Goal: Task Accomplishment & Management: Use online tool/utility

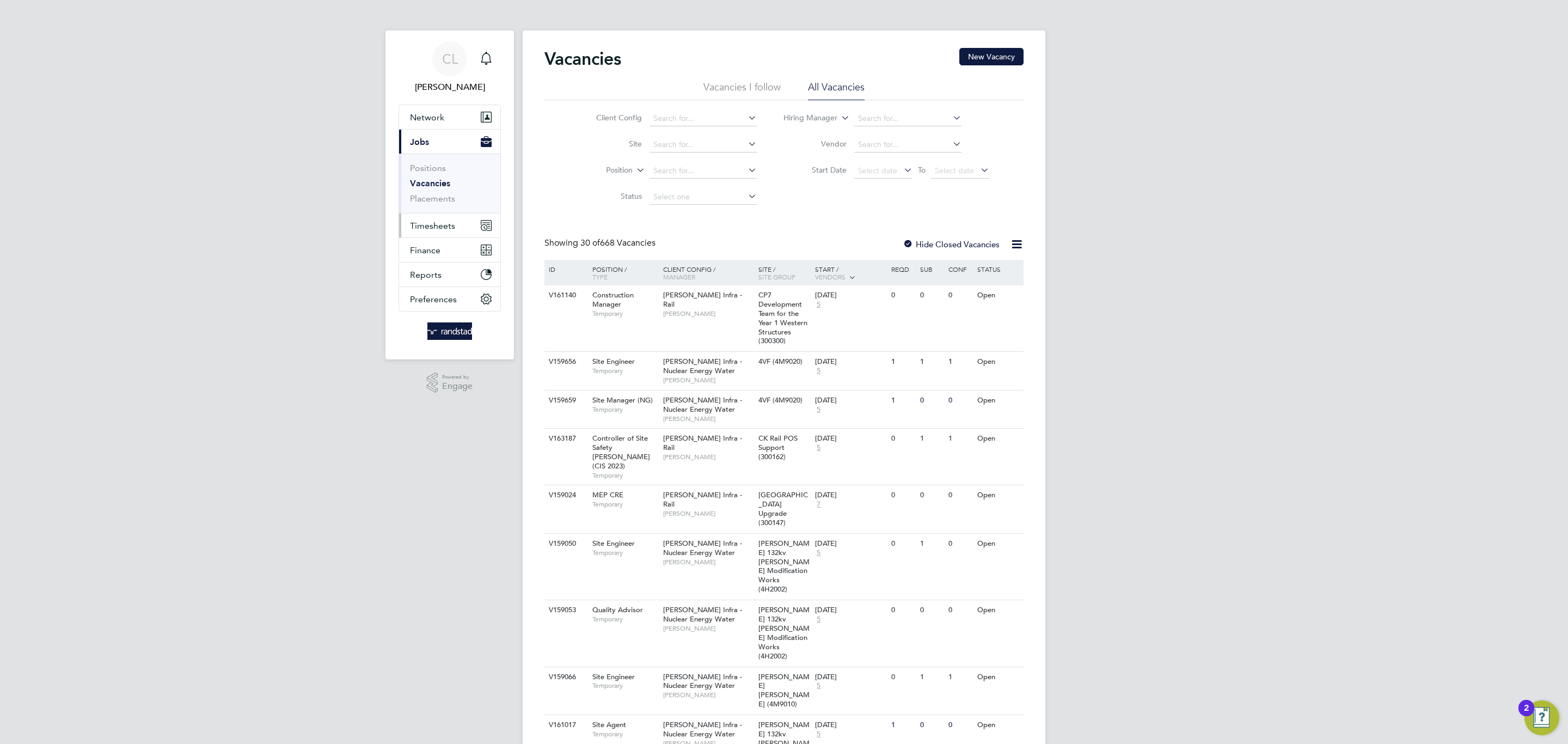
click at [426, 219] on button "Timesheets" at bounding box center [450, 225] width 102 height 24
click at [425, 200] on li "Timesheets" at bounding box center [451, 194] width 82 height 15
click at [435, 151] on button "Current page: Jobs" at bounding box center [450, 142] width 102 height 24
click at [431, 180] on link "Vacancies" at bounding box center [430, 184] width 40 height 10
click at [691, 151] on input at bounding box center [703, 145] width 108 height 15
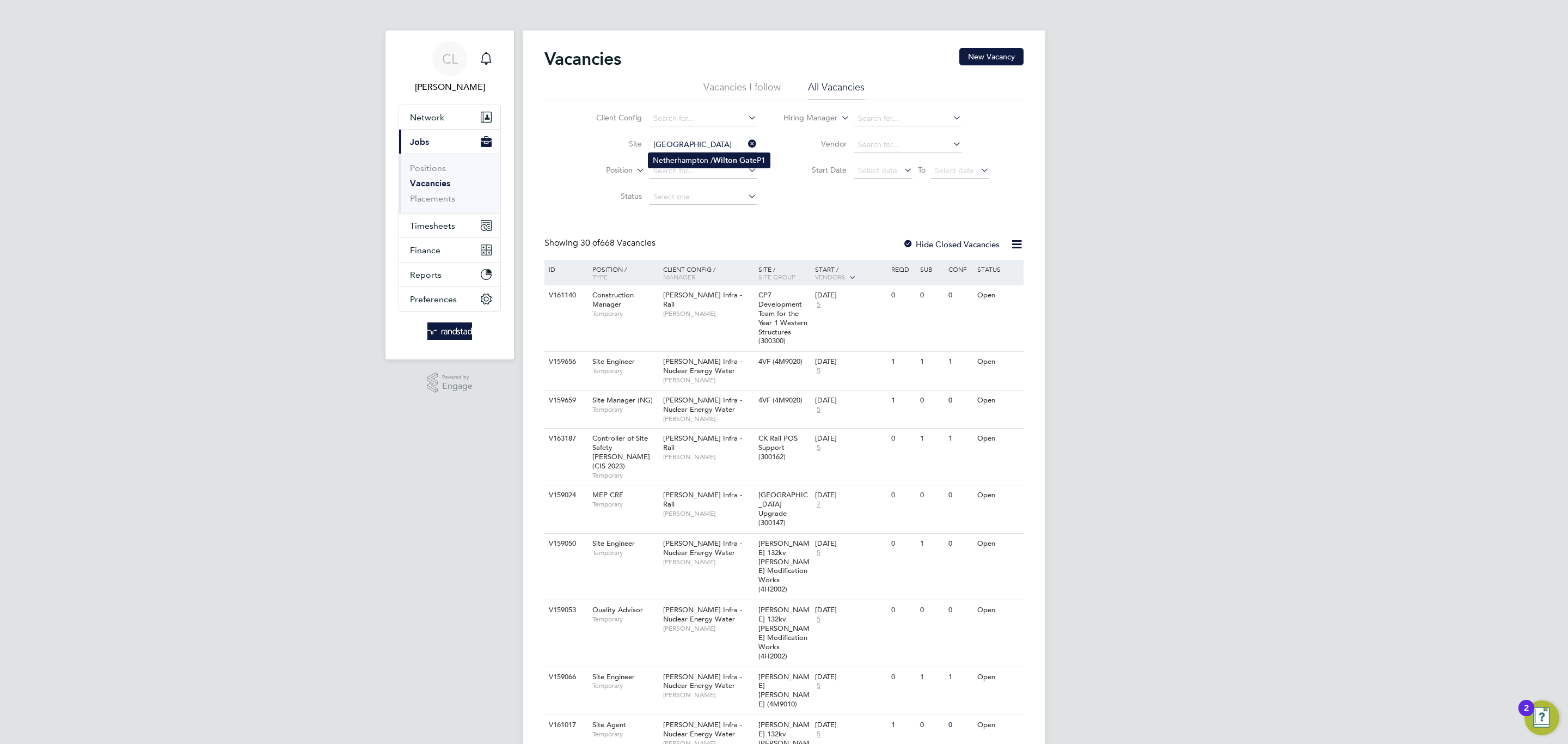
click at [702, 158] on li "Netherhampton / [GEOGRAPHIC_DATA] P1" at bounding box center [709, 160] width 122 height 15
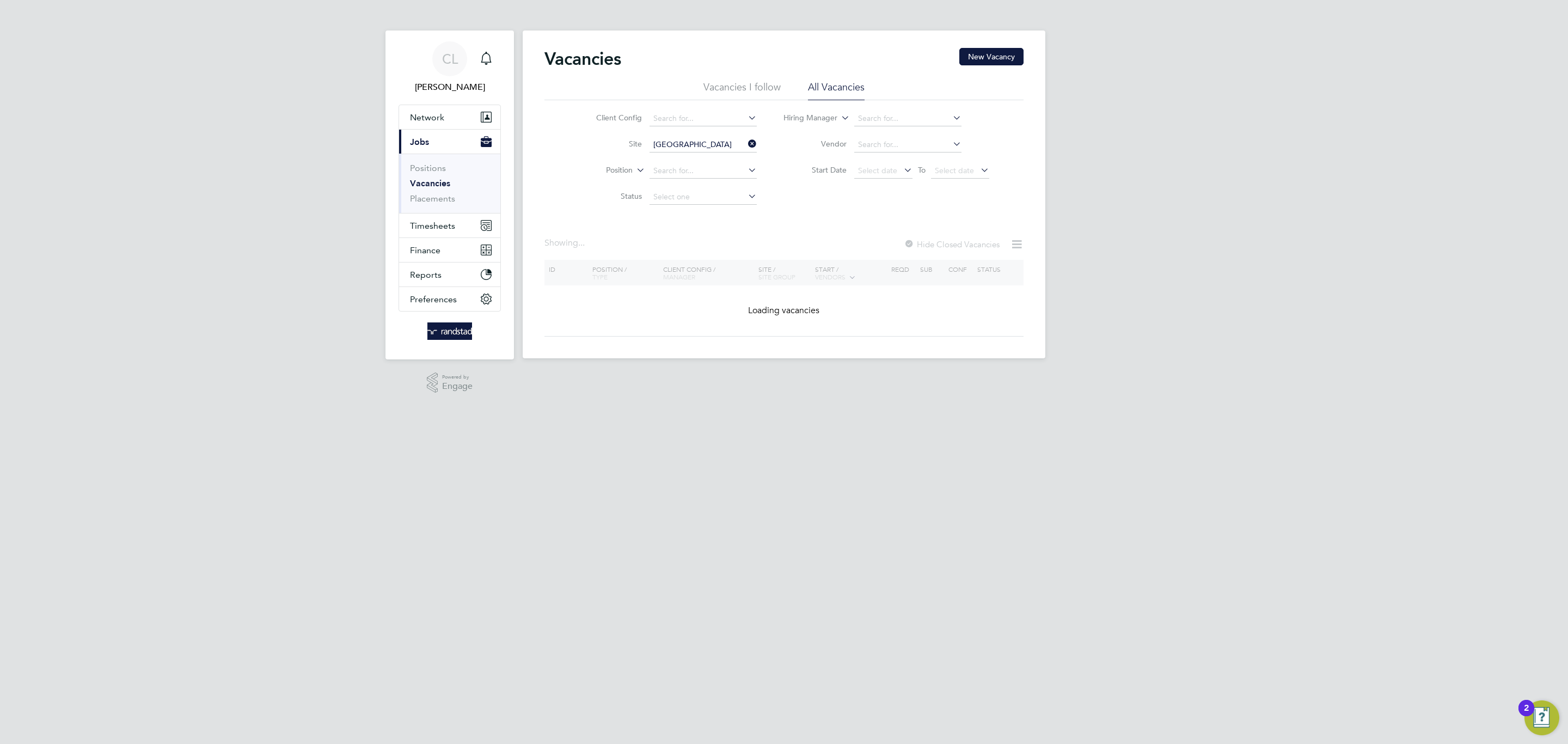
type input "Netherhampton / [GEOGRAPHIC_DATA] P1"
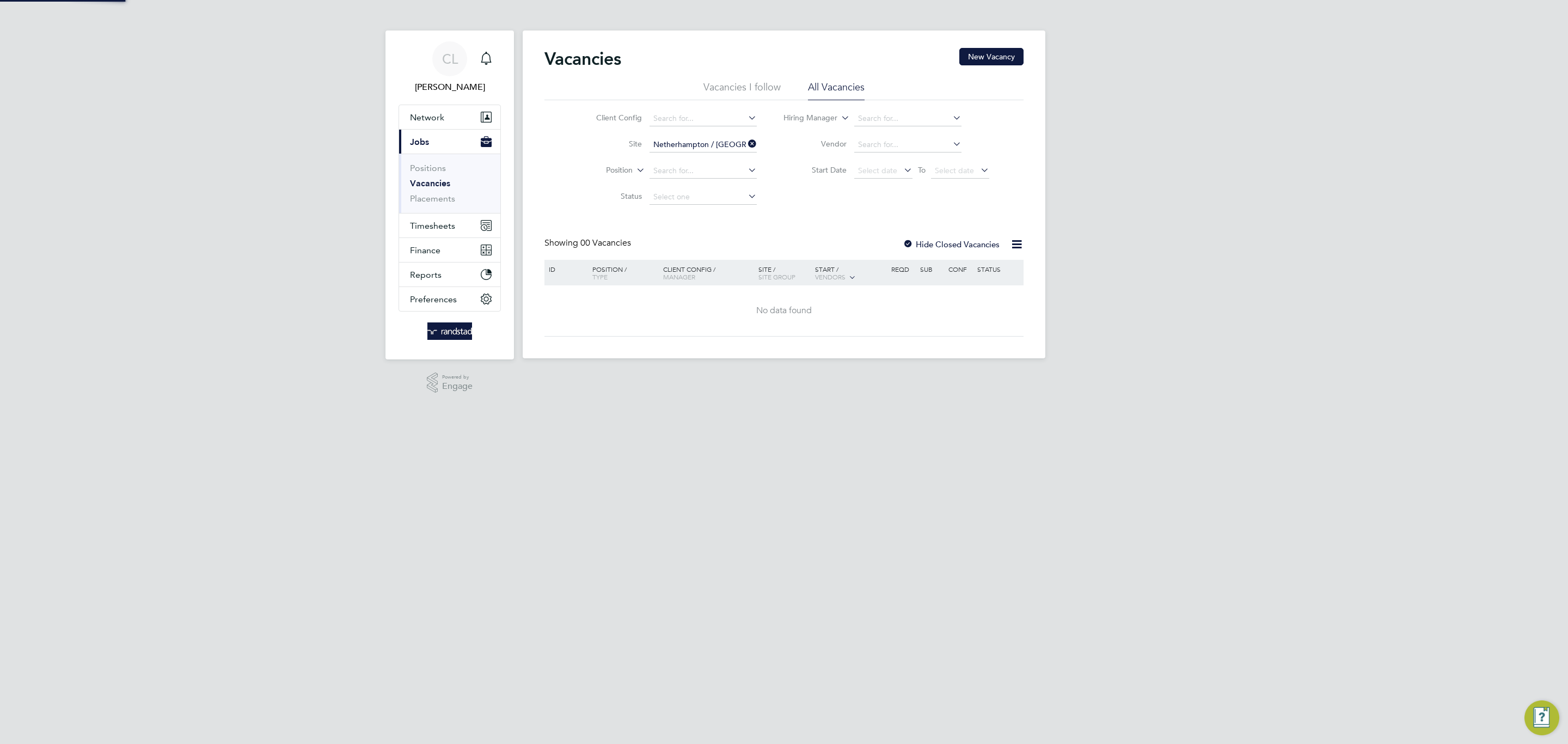
click at [915, 249] on label "Hide Closed Vacancies" at bounding box center [951, 244] width 97 height 10
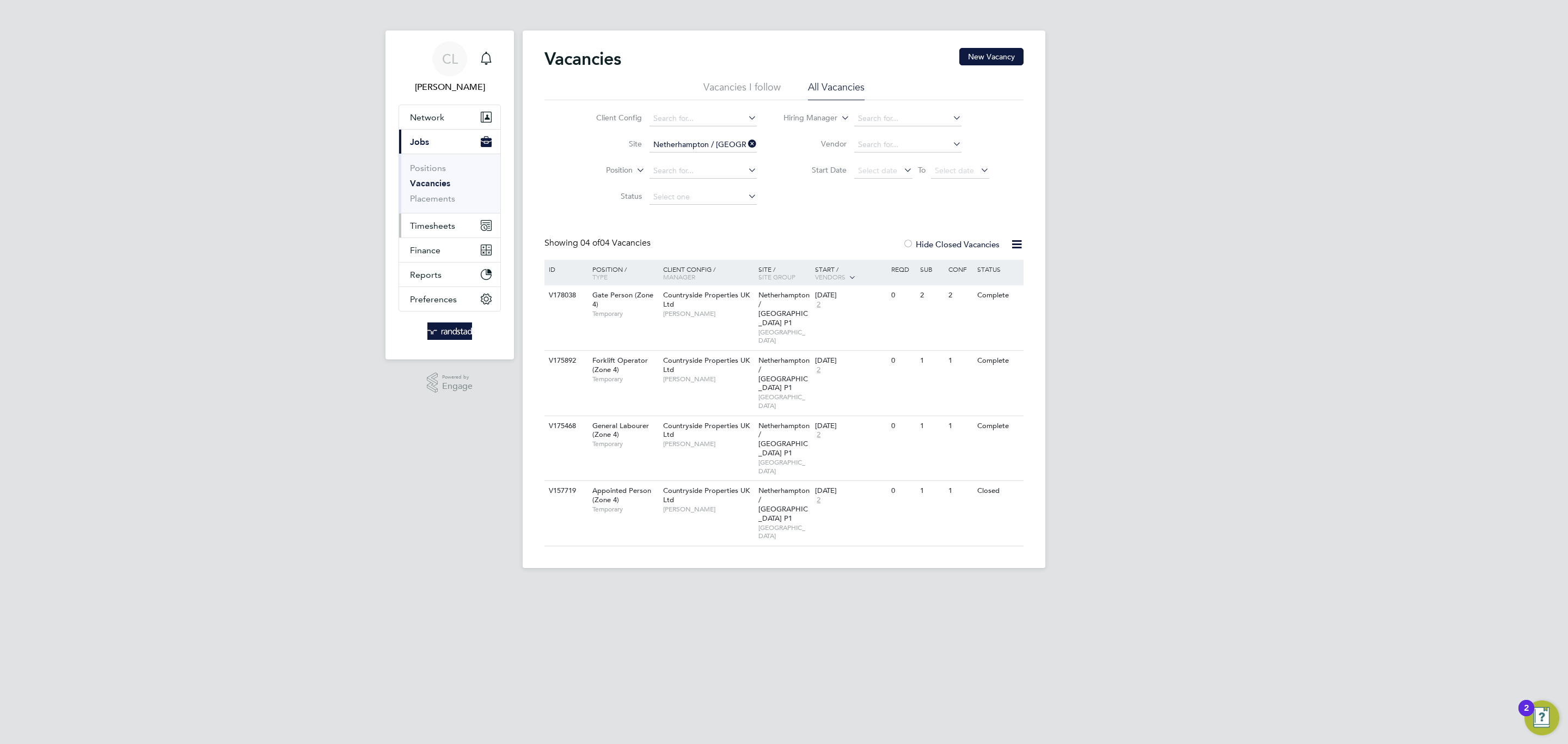
click at [425, 228] on span "Timesheets" at bounding box center [432, 225] width 45 height 10
click at [438, 197] on link "Timesheets" at bounding box center [432, 192] width 45 height 10
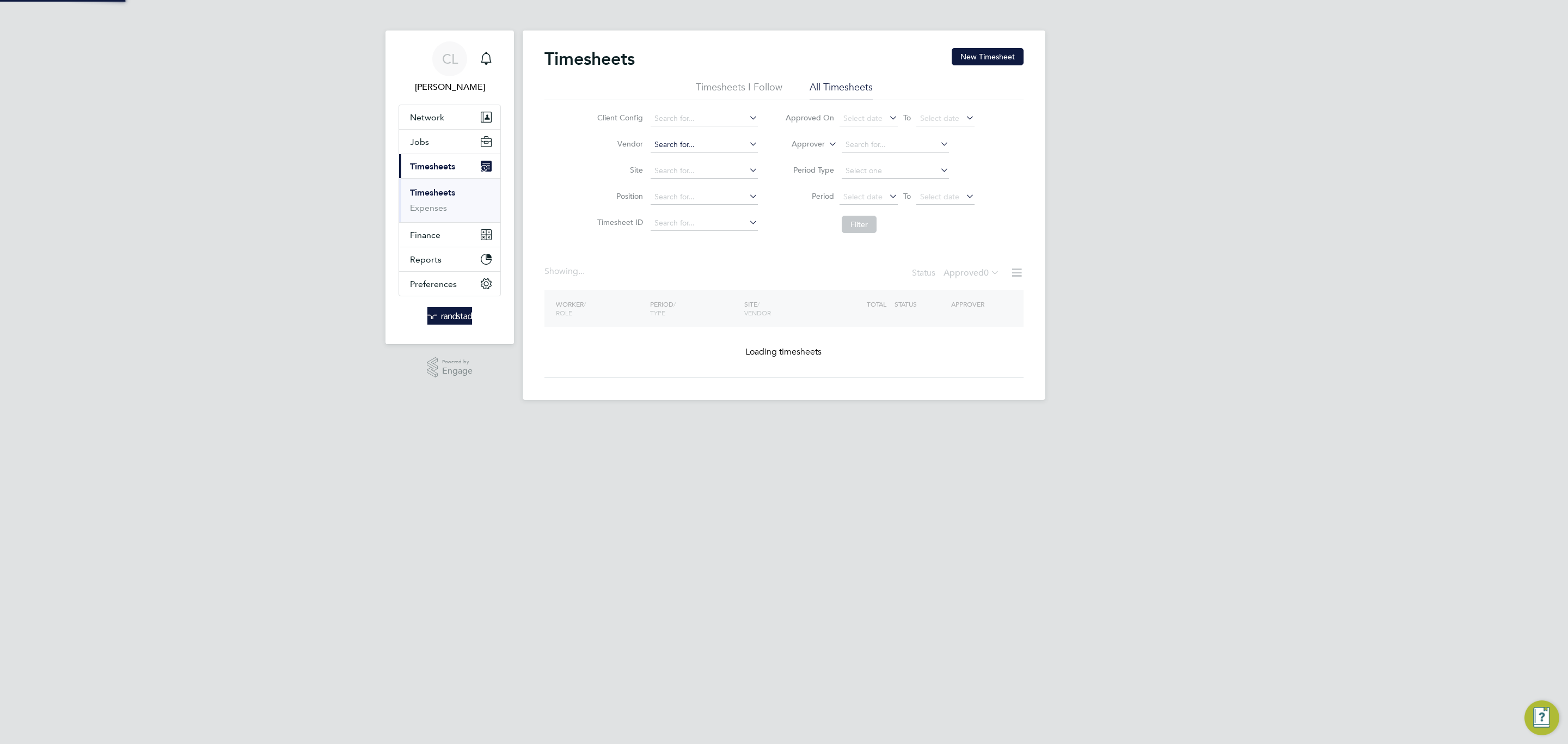
click at [677, 146] on input at bounding box center [704, 145] width 108 height 15
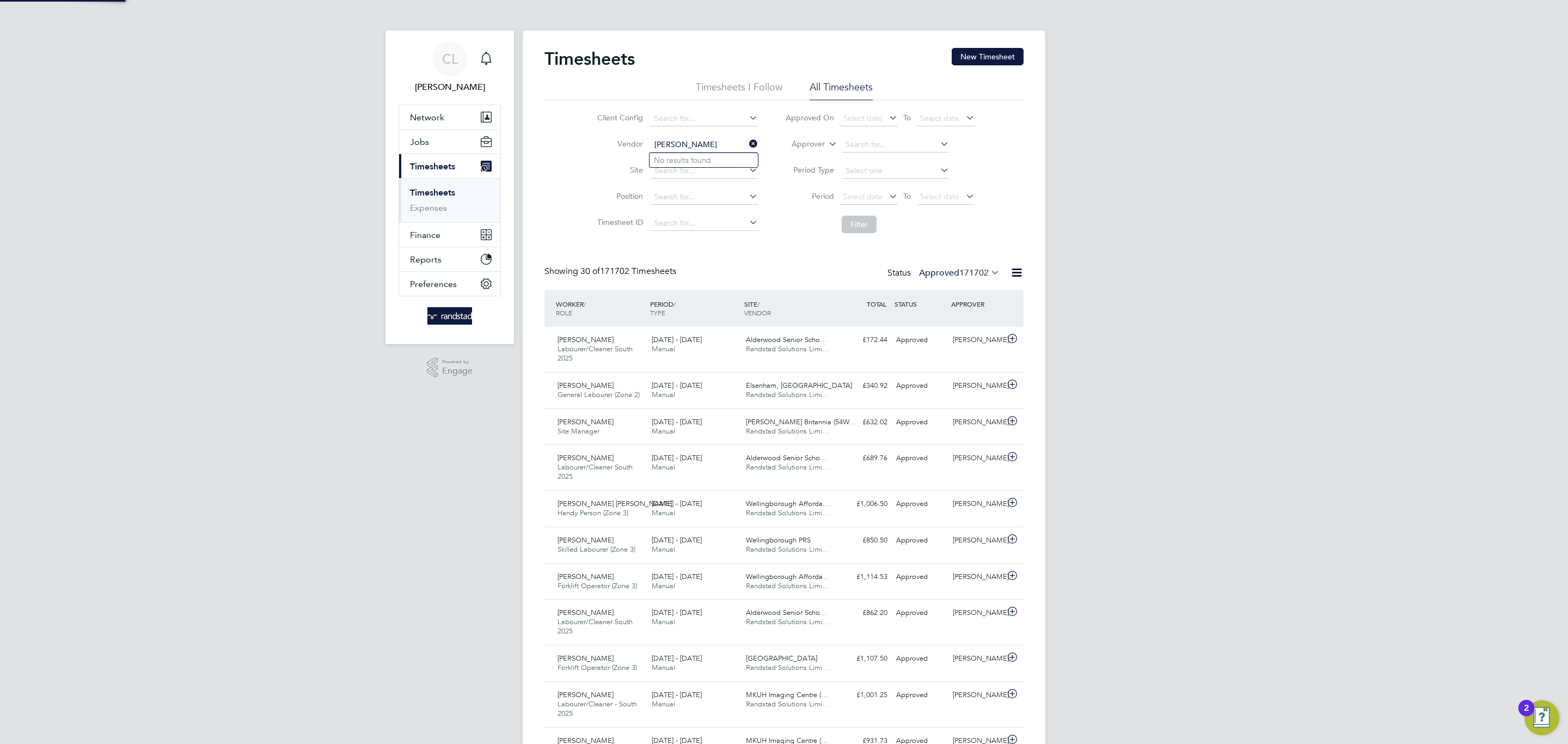
type input "[PERSON_NAME]"
click at [713, 162] on li "No results found" at bounding box center [703, 160] width 109 height 14
click at [712, 138] on input at bounding box center [704, 145] width 108 height 15
click at [666, 174] on input at bounding box center [704, 171] width 108 height 15
click at [697, 191] on b "Fields" at bounding box center [691, 186] width 21 height 9
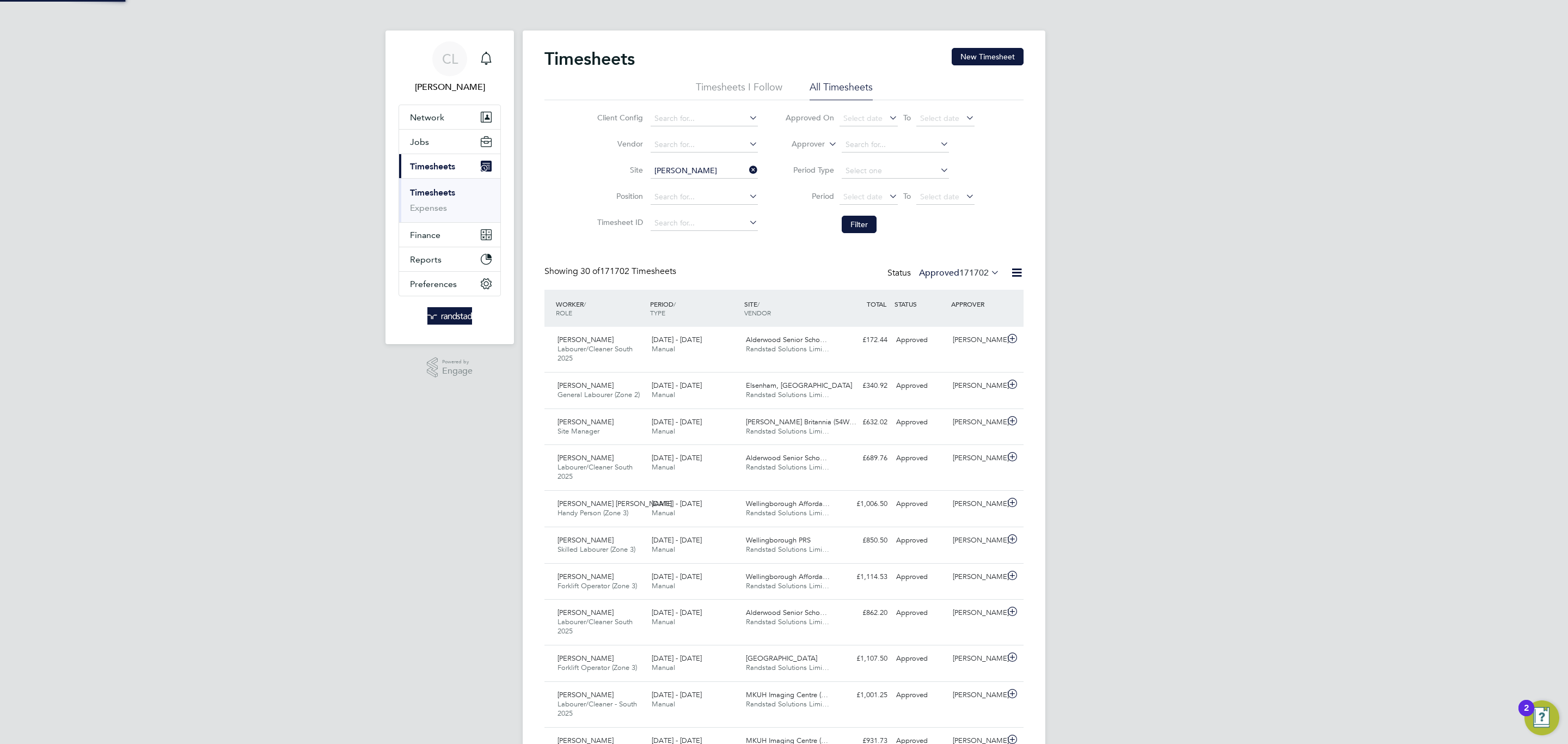
type input "[PERSON_NAME], [GEOGRAPHIC_DATA]"
click at [860, 238] on li "Filter" at bounding box center [880, 224] width 216 height 28
click at [857, 235] on li "Filter" at bounding box center [880, 224] width 216 height 28
click at [856, 226] on button "Filter" at bounding box center [859, 223] width 35 height 17
